Goal: Information Seeking & Learning: Learn about a topic

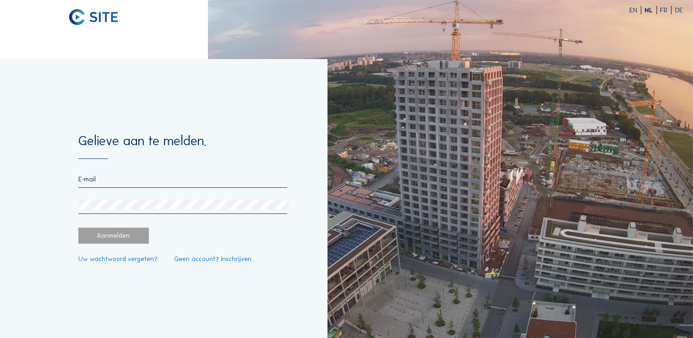
type input "[EMAIL_ADDRESS][DOMAIN_NAME]"
click at [128, 238] on div "Aanmelden." at bounding box center [113, 236] width 71 height 16
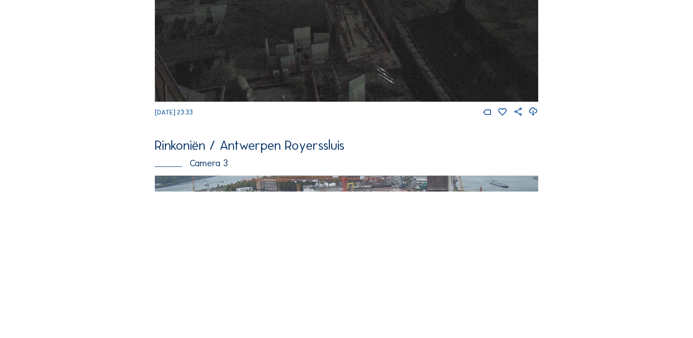
scroll to position [705, 0]
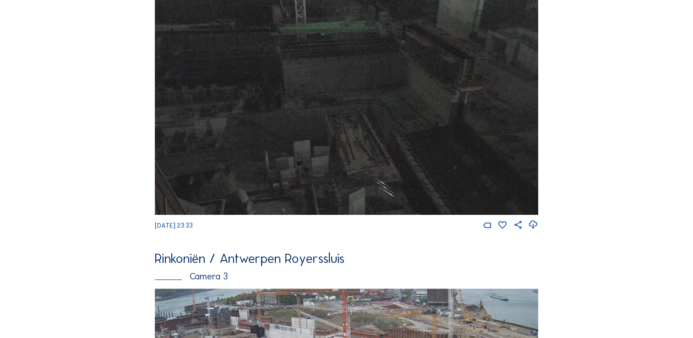
click at [387, 97] on img at bounding box center [346, 102] width 383 height 225
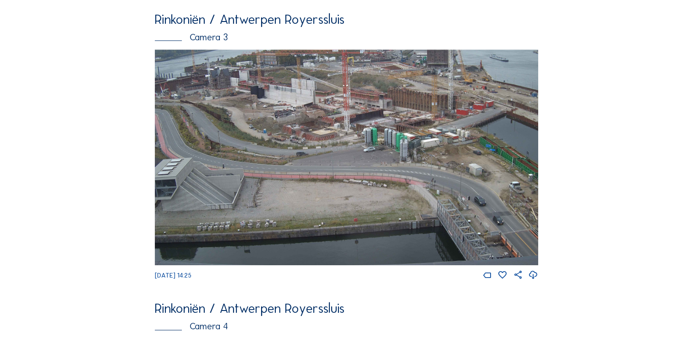
scroll to position [958, 0]
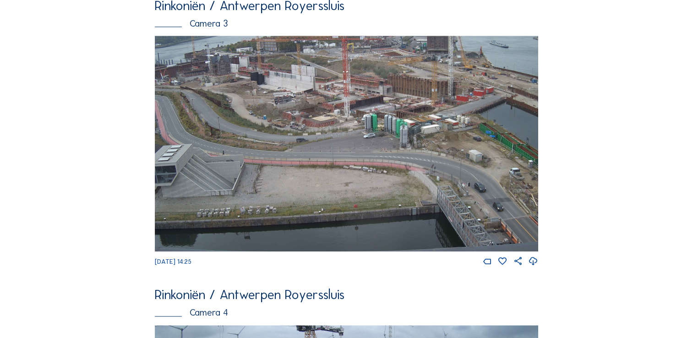
click at [297, 139] on img at bounding box center [346, 144] width 383 height 216
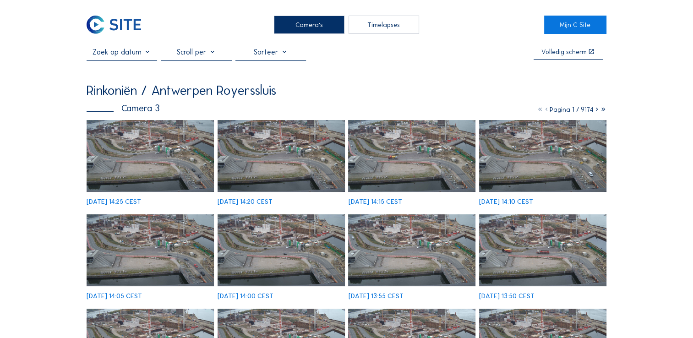
click at [175, 155] on img at bounding box center [150, 155] width 127 height 71
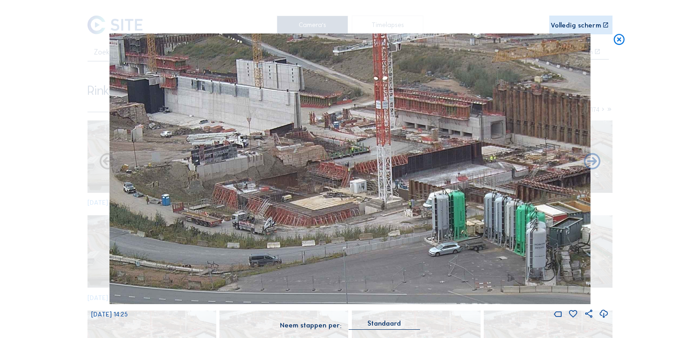
drag, startPoint x: 318, startPoint y: 128, endPoint x: 344, endPoint y: 209, distance: 85.0
click at [344, 209] on img at bounding box center [349, 168] width 481 height 270
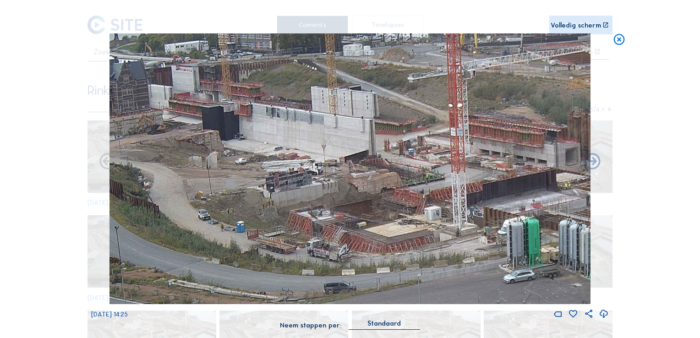
drag, startPoint x: 284, startPoint y: 168, endPoint x: 369, endPoint y: 188, distance: 87.4
click at [369, 188] on img at bounding box center [349, 168] width 481 height 270
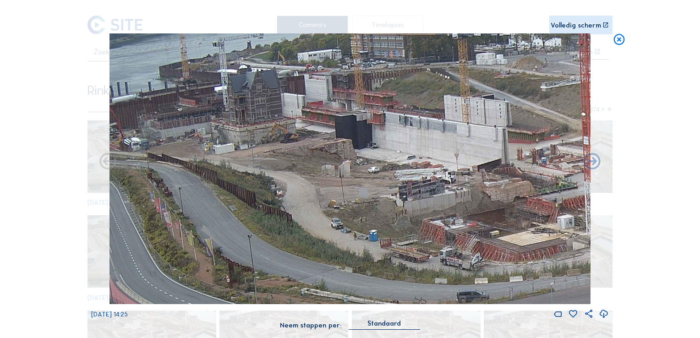
drag, startPoint x: 286, startPoint y: 162, endPoint x: 397, endPoint y: 164, distance: 110.8
click at [397, 164] on img at bounding box center [349, 168] width 481 height 270
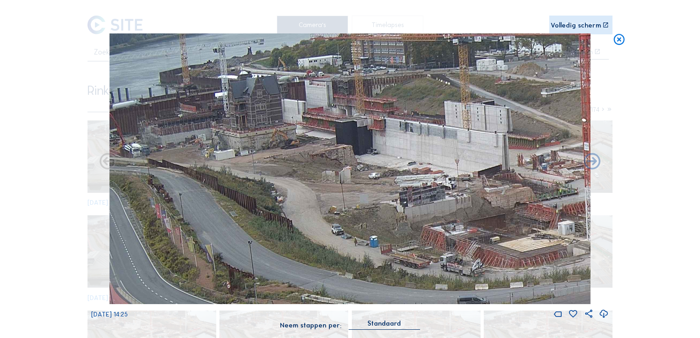
drag, startPoint x: 286, startPoint y: 129, endPoint x: 286, endPoint y: 135, distance: 6.4
click at [286, 135] on img at bounding box center [349, 168] width 481 height 270
click at [619, 41] on icon at bounding box center [618, 40] width 13 height 14
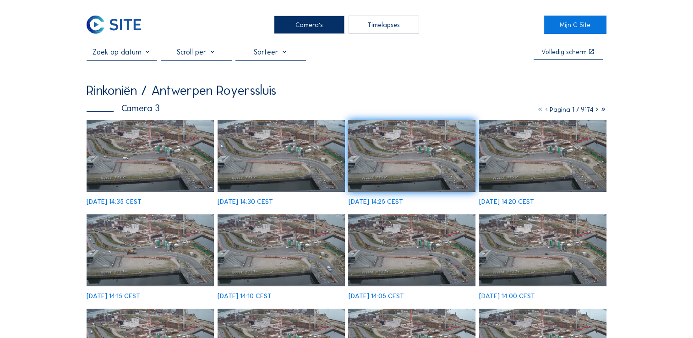
click at [170, 164] on img at bounding box center [150, 155] width 127 height 71
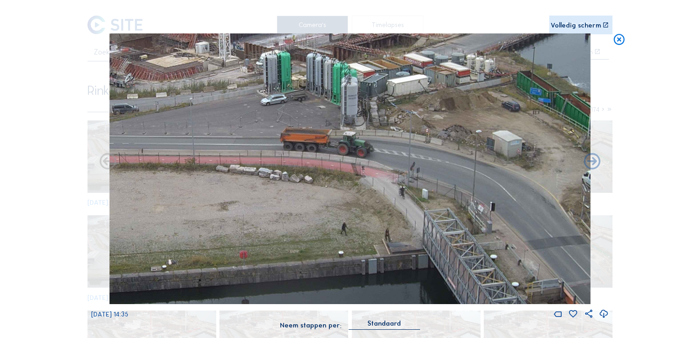
drag, startPoint x: 509, startPoint y: 160, endPoint x: 392, endPoint y: 72, distance: 146.3
click at [394, 71] on img at bounding box center [349, 168] width 481 height 270
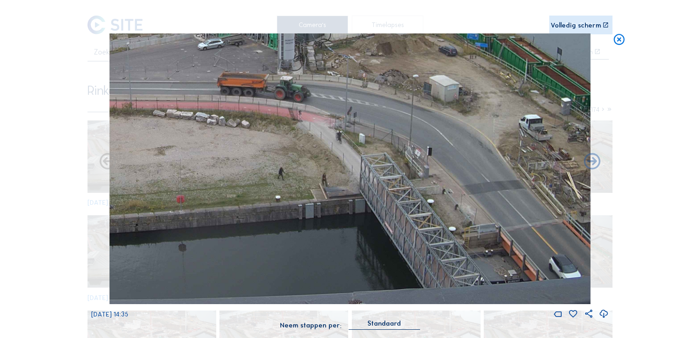
drag, startPoint x: 372, startPoint y: 98, endPoint x: 343, endPoint y: 76, distance: 37.0
click at [344, 76] on img at bounding box center [349, 168] width 481 height 270
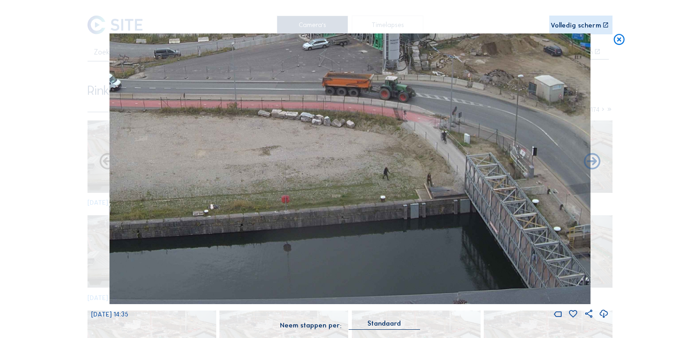
drag, startPoint x: 199, startPoint y: 140, endPoint x: 479, endPoint y: 79, distance: 286.4
click at [479, 79] on img at bounding box center [349, 168] width 481 height 270
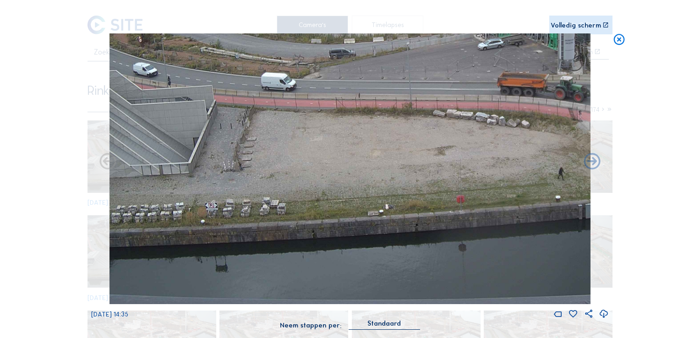
drag, startPoint x: 381, startPoint y: 129, endPoint x: 503, endPoint y: 106, distance: 124.9
click at [503, 106] on img at bounding box center [349, 168] width 481 height 270
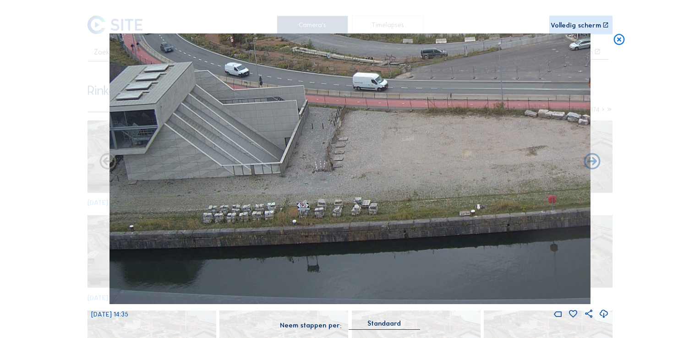
click at [365, 146] on img at bounding box center [349, 168] width 481 height 270
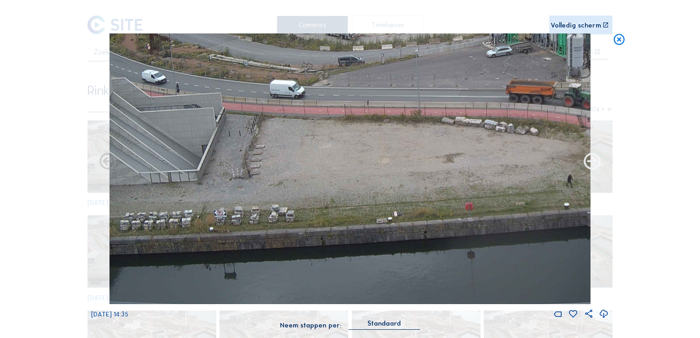
drag, startPoint x: 404, startPoint y: 161, endPoint x: 593, endPoint y: 158, distance: 189.2
click at [595, 157] on div "[DATE] 14:35" at bounding box center [350, 176] width 518 height 286
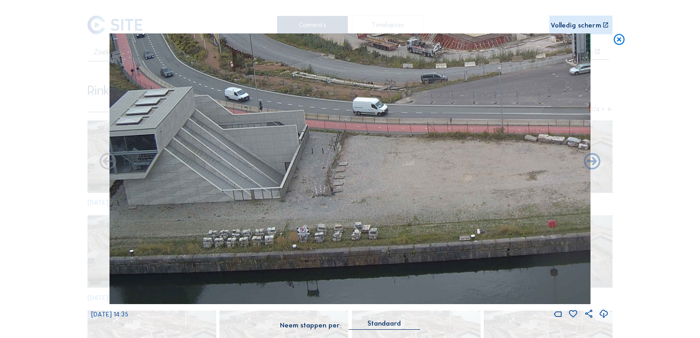
drag, startPoint x: 295, startPoint y: 158, endPoint x: 431, endPoint y: 198, distance: 140.9
click at [431, 198] on img at bounding box center [349, 168] width 481 height 270
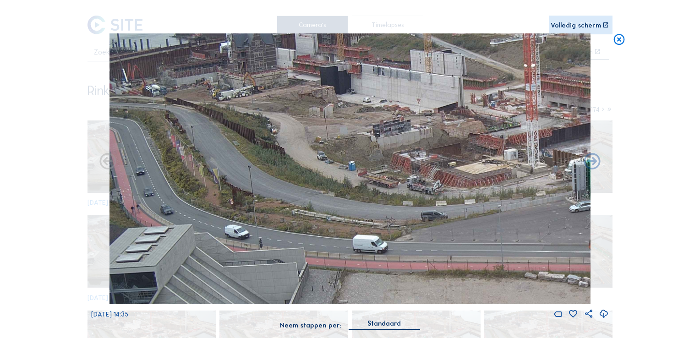
drag, startPoint x: 382, startPoint y: 224, endPoint x: 408, endPoint y: 278, distance: 59.6
click at [410, 278] on img at bounding box center [349, 168] width 481 height 270
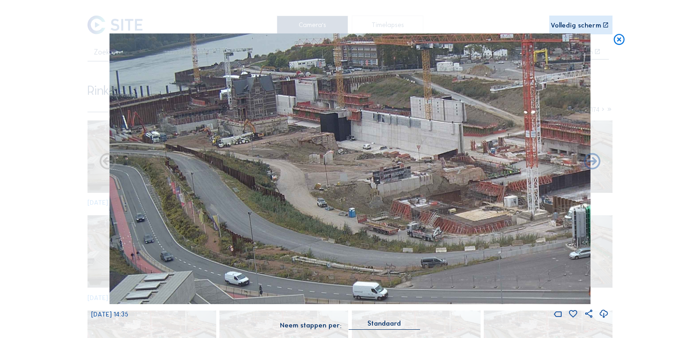
drag, startPoint x: 386, startPoint y: 206, endPoint x: 401, endPoint y: 249, distance: 45.9
click at [401, 249] on img at bounding box center [349, 168] width 481 height 270
click at [620, 38] on icon at bounding box center [618, 40] width 13 height 14
